Goal: Transaction & Acquisition: Purchase product/service

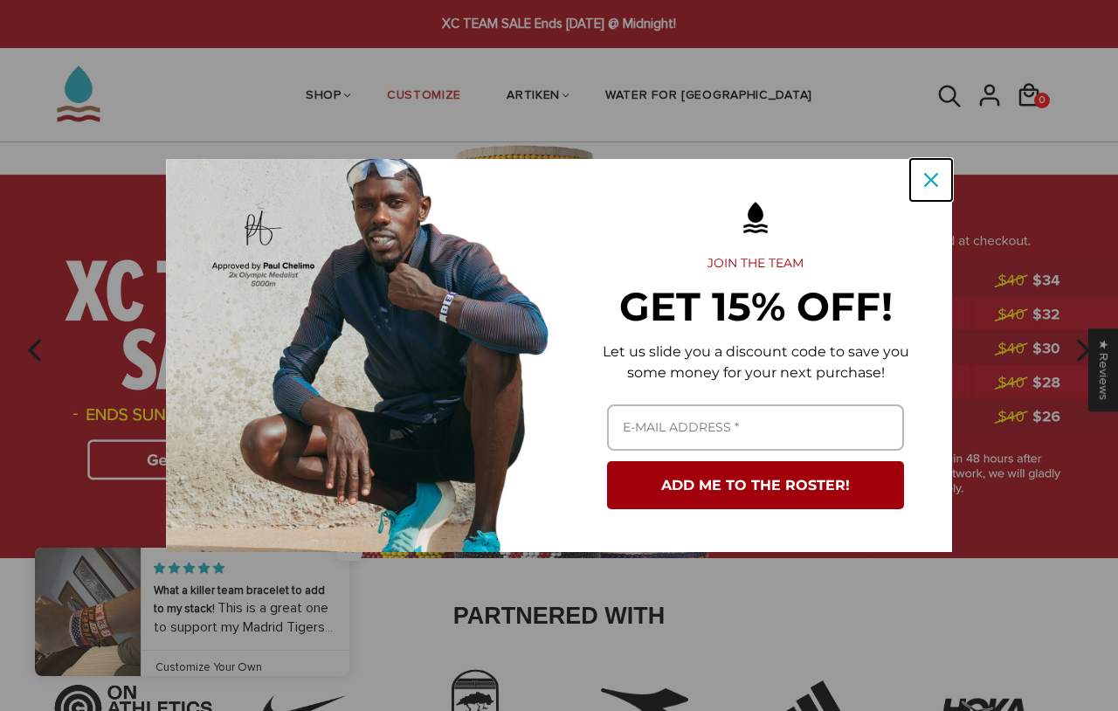
click at [942, 181] on div "Close" at bounding box center [931, 180] width 28 height 28
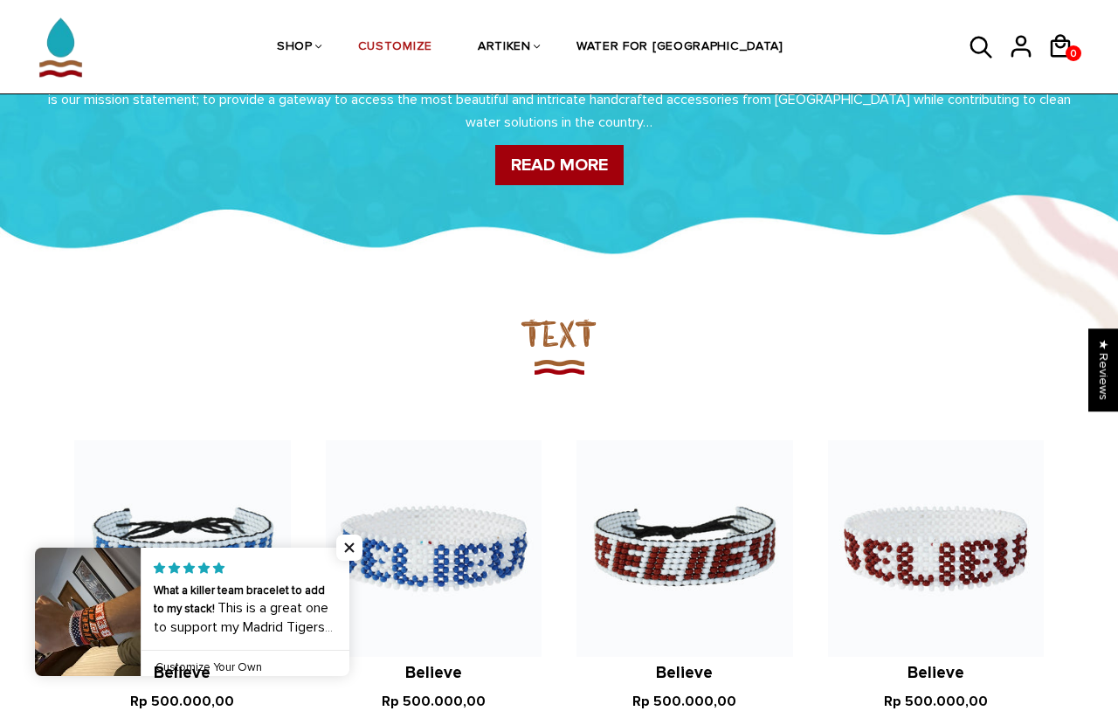
scroll to position [1167, 0]
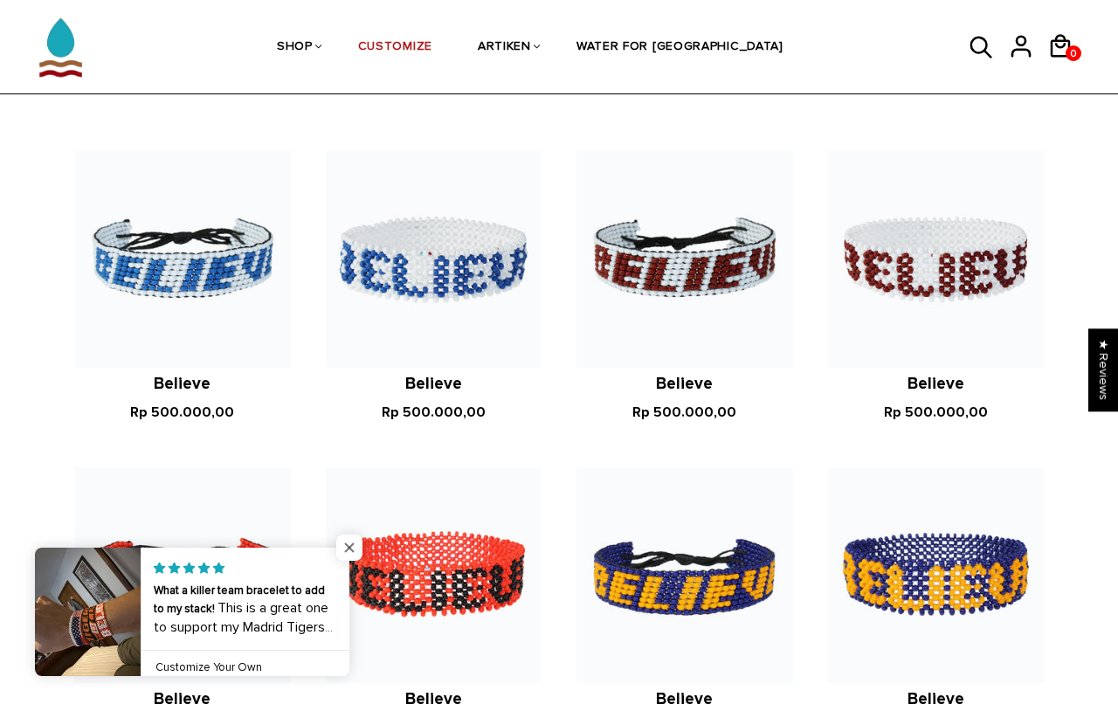
click at [343, 553] on span "Close popup widget" at bounding box center [349, 547] width 26 height 26
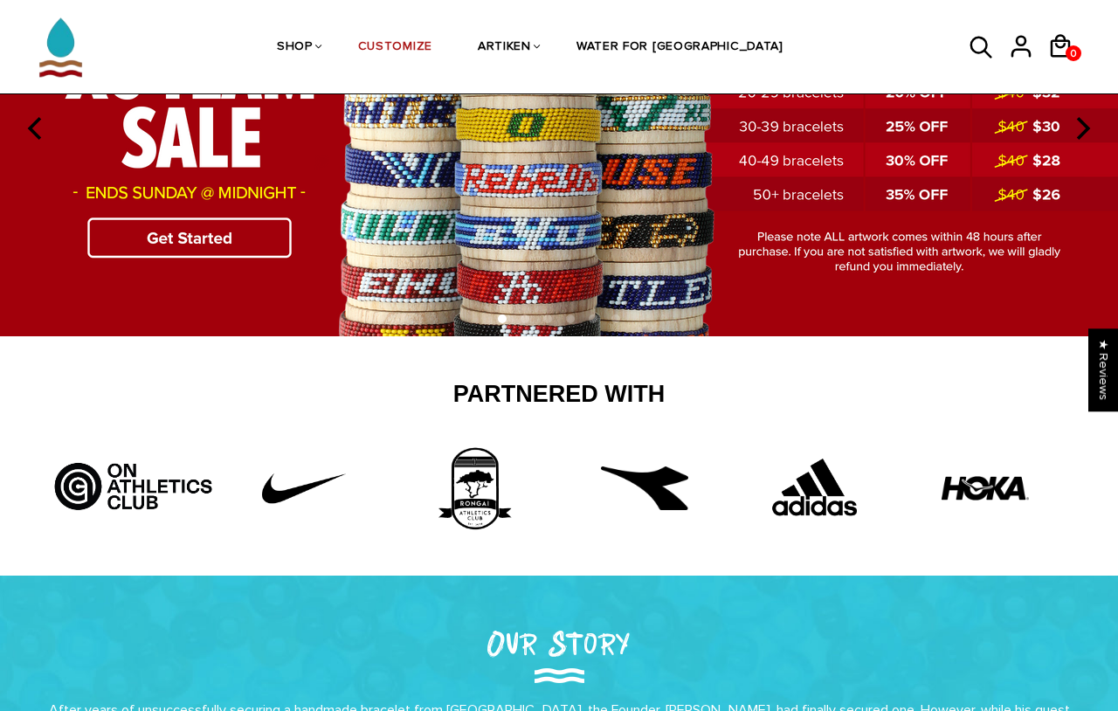
scroll to position [0, 0]
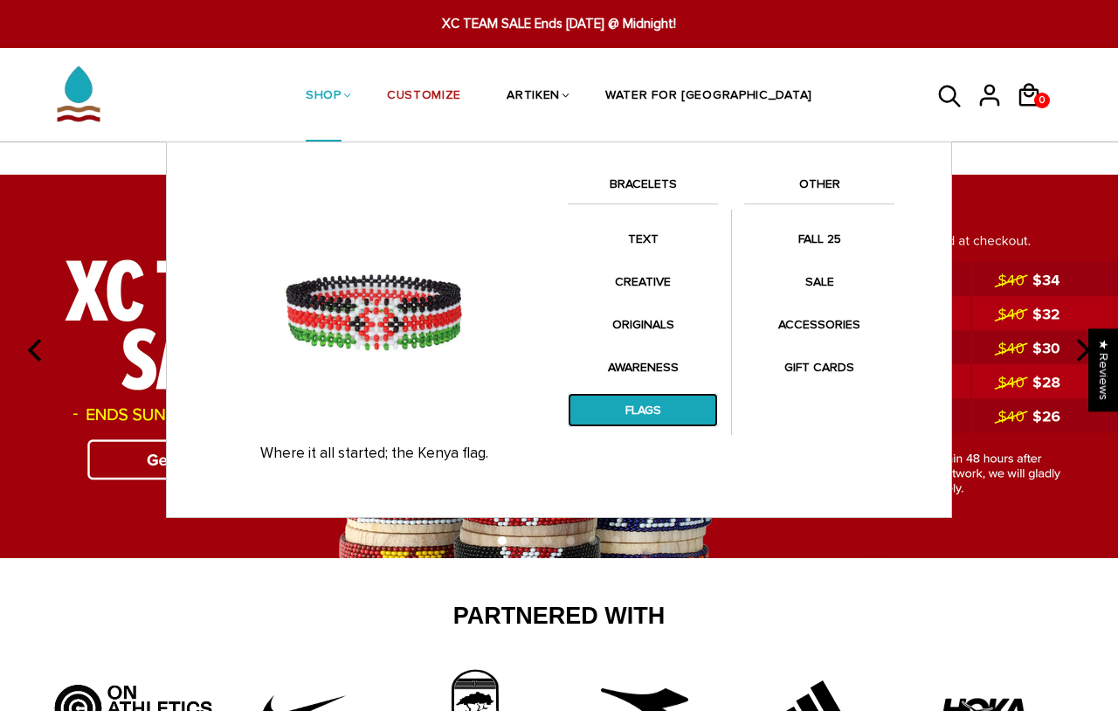
click at [649, 408] on link "FLAGS" at bounding box center [643, 410] width 150 height 34
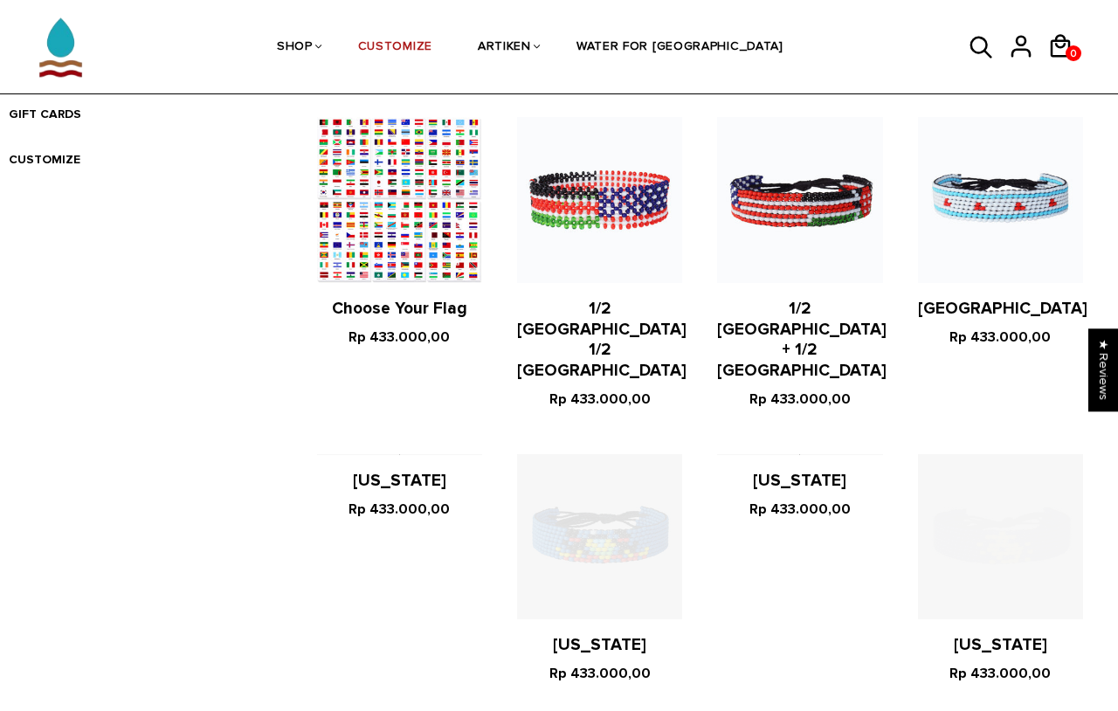
scroll to position [688, 0]
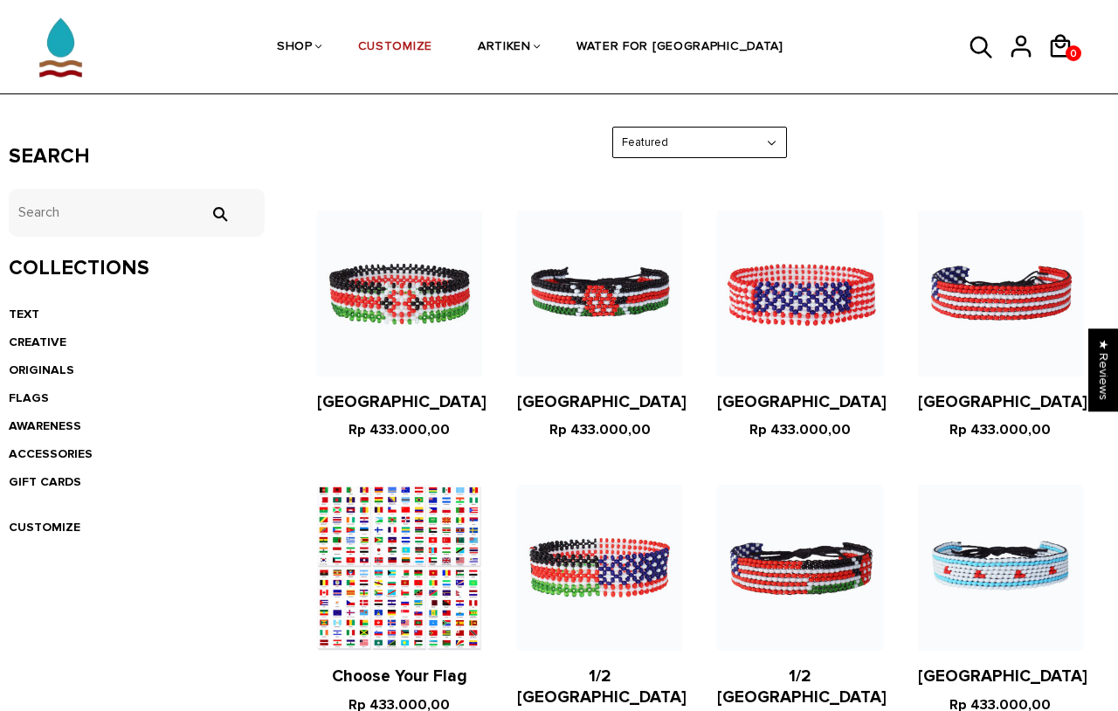
scroll to position [0, 0]
